Goal: Check status: Check status

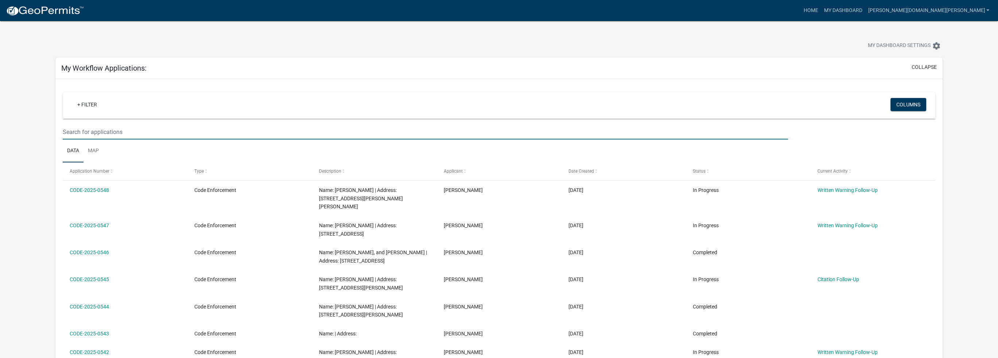
click at [97, 128] on input "text" at bounding box center [425, 132] width 725 height 15
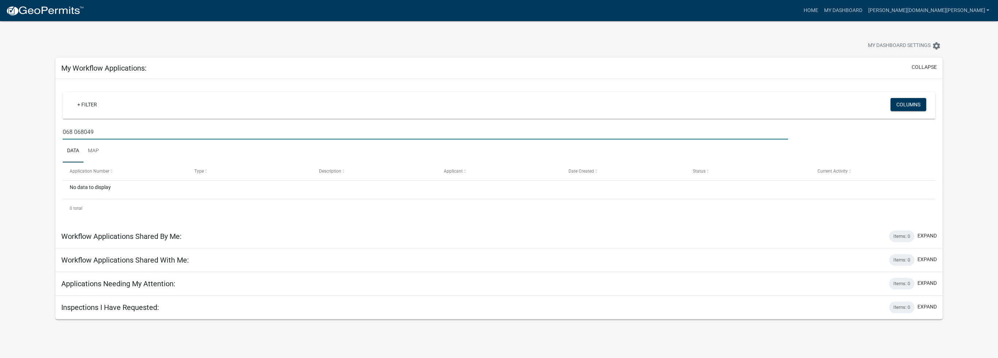
type input "068 068049"
click at [865, 11] on link "My Dashboard" at bounding box center [842, 11] width 44 height 14
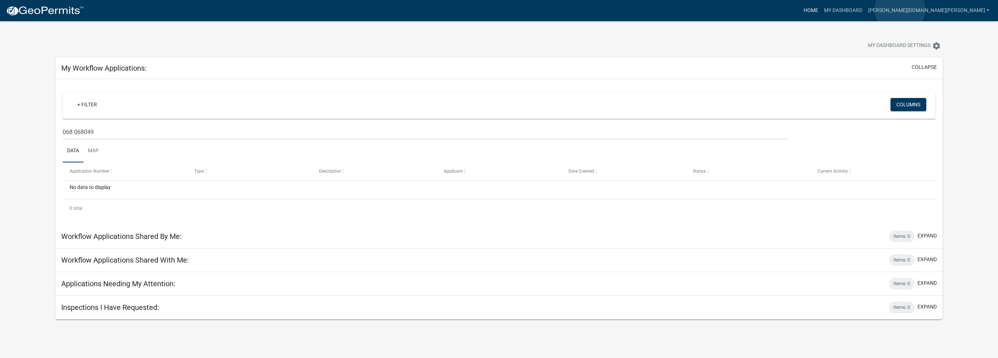
click at [820, 9] on link "Home" at bounding box center [810, 11] width 20 height 14
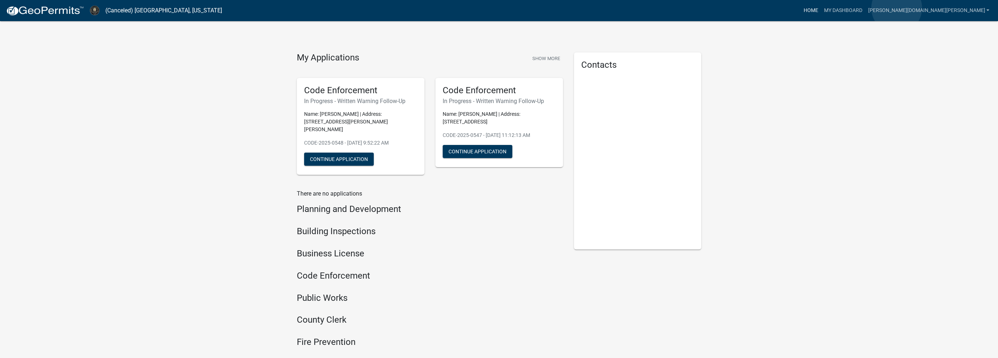
click at [820, 8] on link "Home" at bounding box center [810, 11] width 20 height 14
click at [951, 11] on link "[PERSON_NAME][DOMAIN_NAME][PERSON_NAME]" at bounding box center [928, 11] width 127 height 14
click at [865, 13] on link "My Dashboard" at bounding box center [842, 11] width 44 height 14
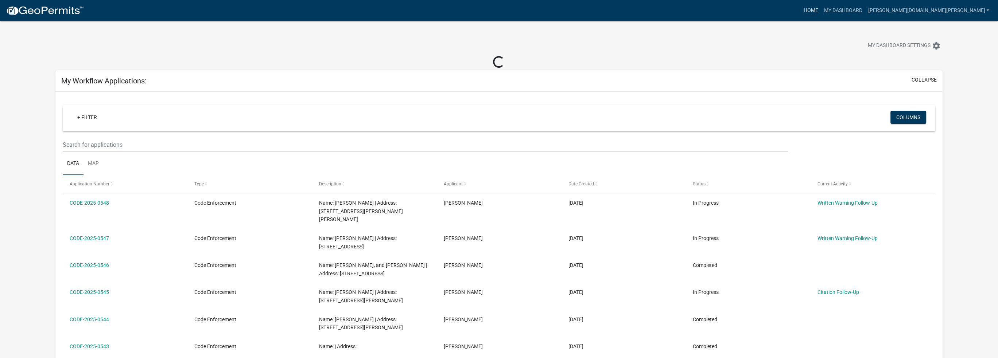
click at [820, 7] on link "Home" at bounding box center [810, 11] width 20 height 14
